Goal: Navigation & Orientation: Understand site structure

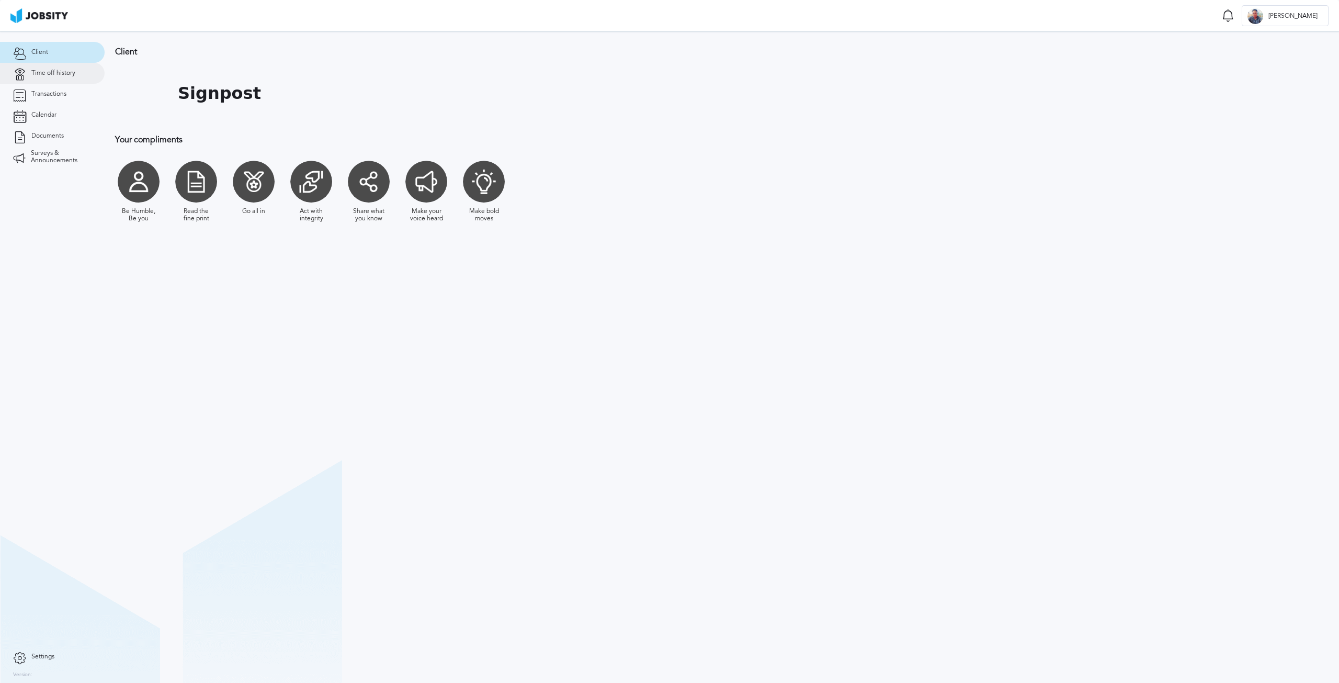
click at [36, 71] on span "Time off history" at bounding box center [53, 73] width 44 height 7
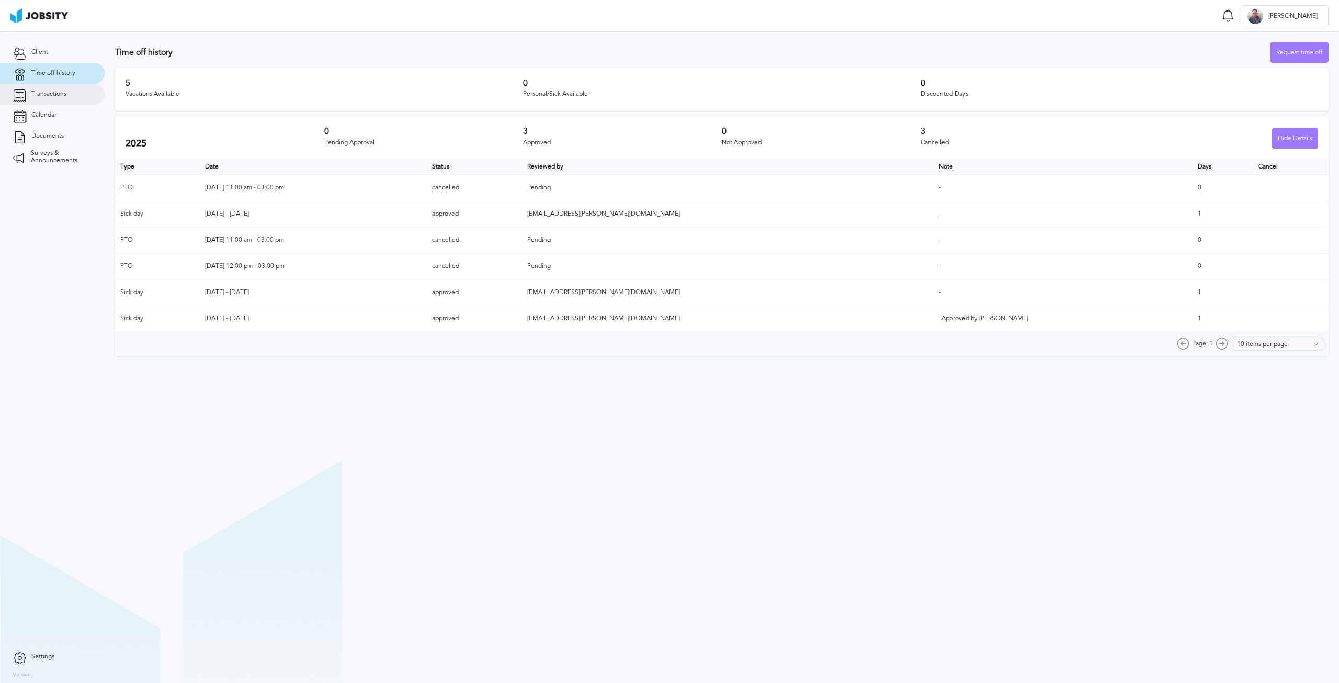
click at [47, 99] on link "Transactions" at bounding box center [52, 94] width 105 height 21
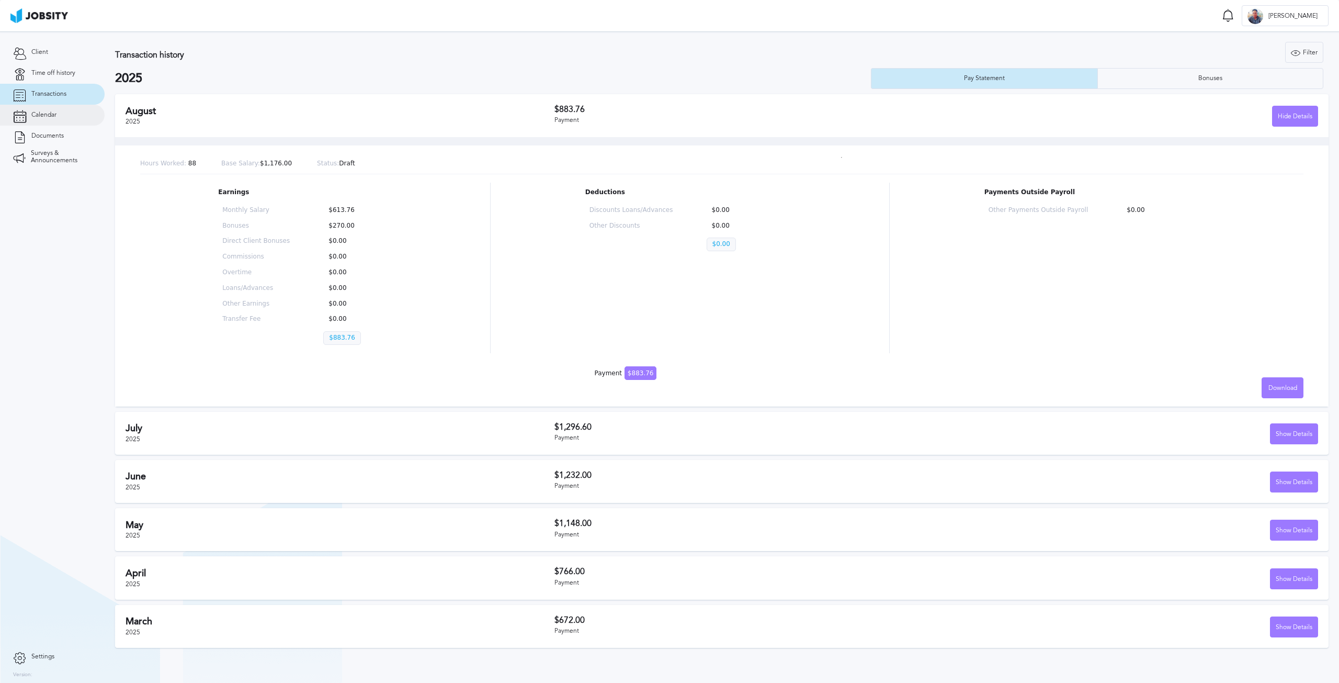
click at [48, 114] on span "Calendar" at bounding box center [43, 114] width 25 height 7
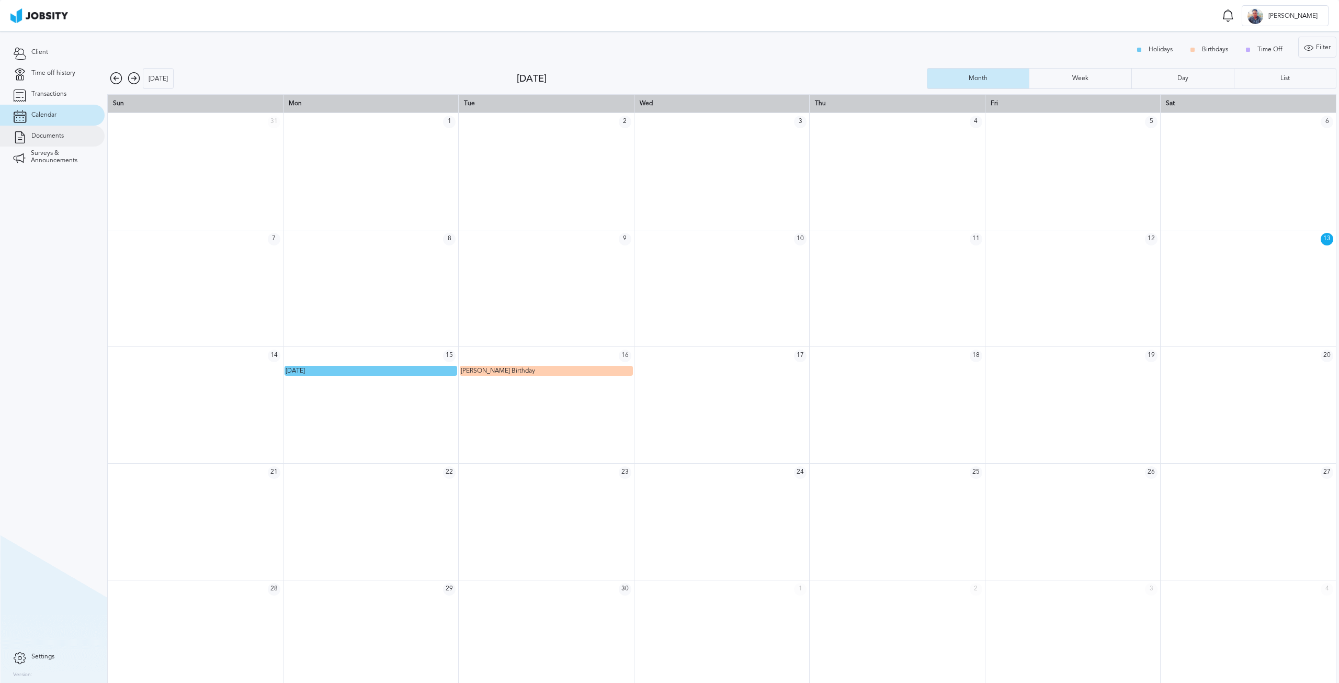
click at [37, 136] on span "Documents" at bounding box center [47, 135] width 32 height 7
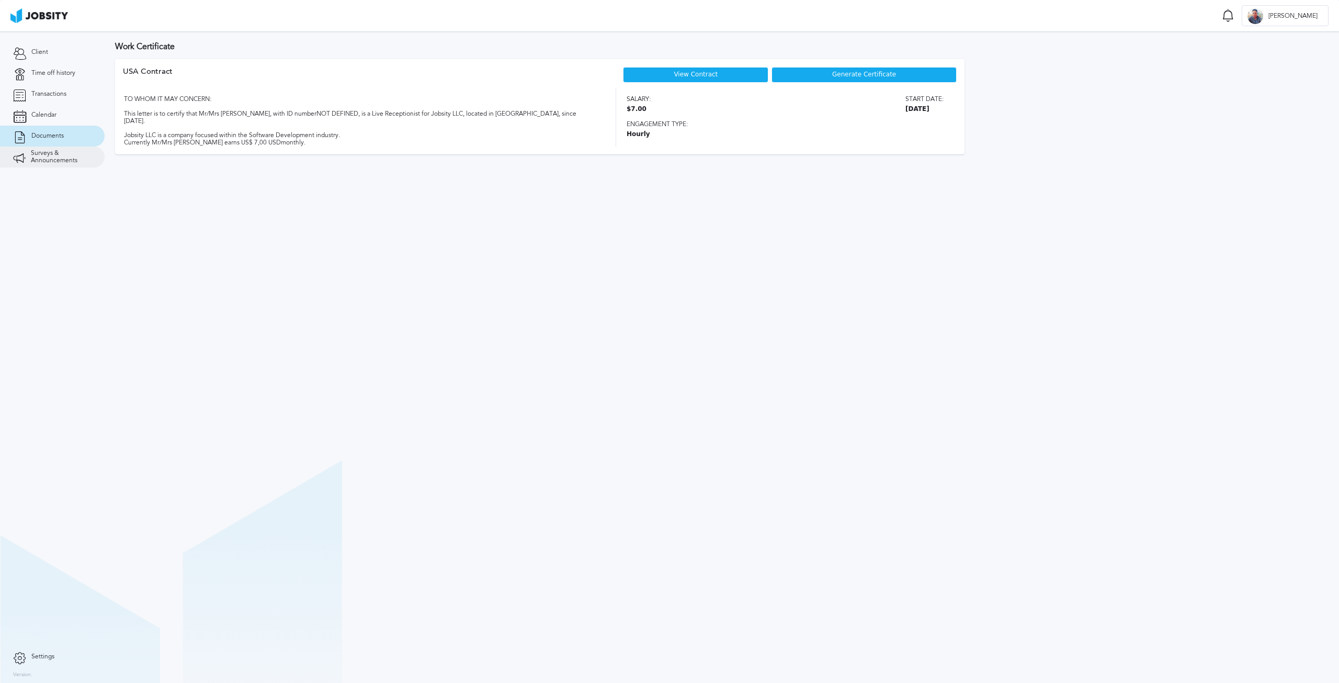
click at [53, 162] on span "Surveys & Announcements" at bounding box center [61, 157] width 61 height 15
